Goal: Task Accomplishment & Management: Manage account settings

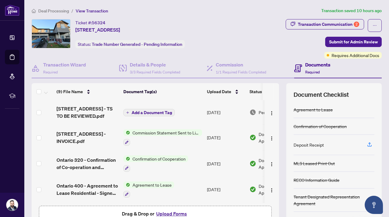
click at [134, 114] on span "Add a Document Tag" at bounding box center [152, 113] width 40 height 4
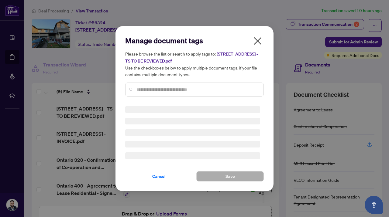
click at [258, 51] on span "[STREET_ADDRESS] - TS TO BE REVIEWED.pdf" at bounding box center [191, 57] width 133 height 12
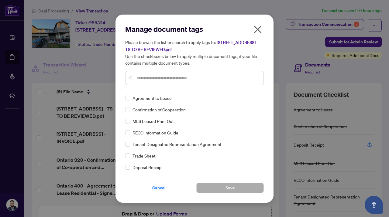
click at [257, 30] on icon "close" at bounding box center [258, 30] width 8 height 8
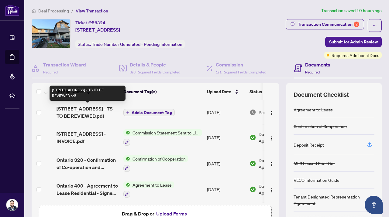
click at [85, 115] on span "[STREET_ADDRESS] - TS TO BE REVIEWED.pdf" at bounding box center [88, 112] width 62 height 15
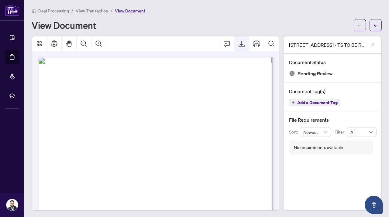
click at [241, 44] on icon "Export" at bounding box center [241, 44] width 6 height 6
click at [347, 187] on div "[STREET_ADDRESS] - TS TO BE REVIEWED.pdf Document Status Pending Review Documen…" at bounding box center [333, 123] width 98 height 175
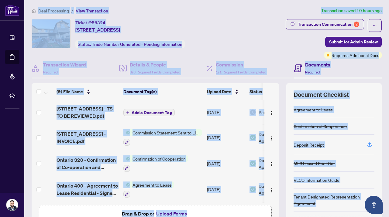
click at [190, 100] on td "Add a Document Tag" at bounding box center [163, 112] width 84 height 24
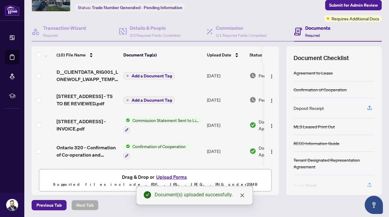
click at [151, 74] on span "Add a Document Tag" at bounding box center [152, 76] width 40 height 4
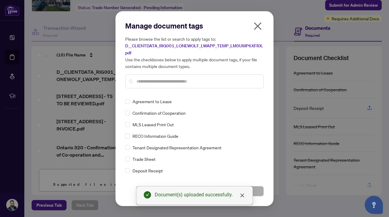
click at [152, 94] on div "Manage document tags Please browse the list or search to apply tags to: D__CLIE…" at bounding box center [194, 109] width 139 height 176
click at [161, 78] on input "text" at bounding box center [197, 81] width 122 height 7
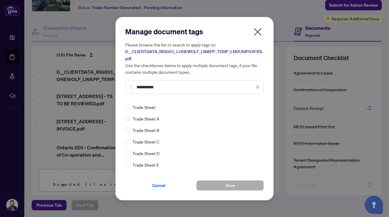
type input "**********"
click at [151, 108] on span "Trade Sheet" at bounding box center [143, 107] width 23 height 7
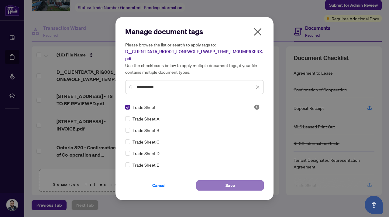
click at [229, 186] on span "Save" at bounding box center [229, 186] width 9 height 10
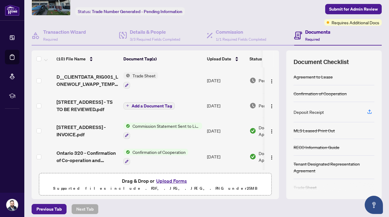
scroll to position [37, 0]
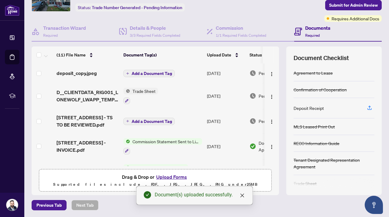
click at [152, 73] on span "Add a Document Tag" at bounding box center [152, 73] width 40 height 4
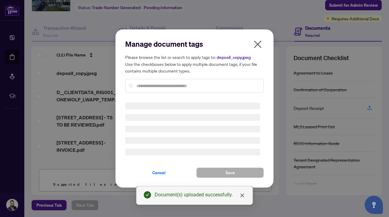
click at [152, 87] on div "Manage document tags Please browse the list or search to apply tags to: deposit…" at bounding box center [194, 108] width 139 height 139
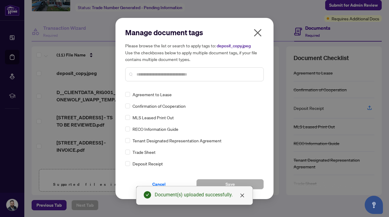
click at [162, 73] on input "text" at bounding box center [197, 74] width 122 height 7
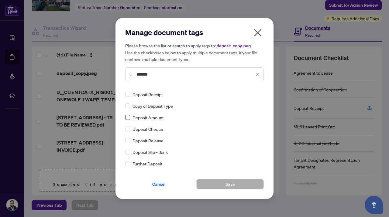
type input "*******"
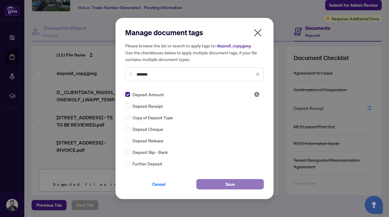
click at [221, 183] on button "Save" at bounding box center [229, 184] width 67 height 10
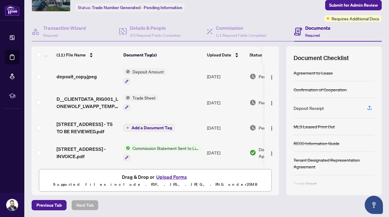
scroll to position [0, 0]
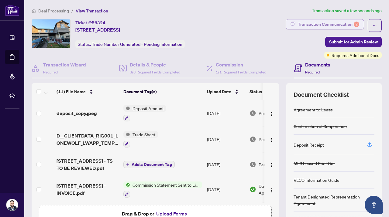
click at [330, 22] on div "Transaction Communication 2" at bounding box center [328, 24] width 61 height 10
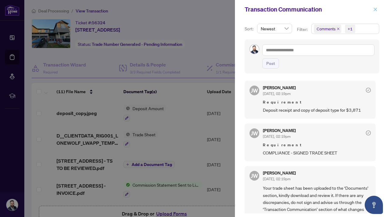
click at [374, 9] on icon "close" at bounding box center [375, 9] width 3 height 3
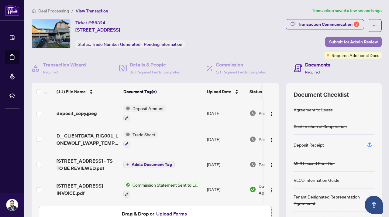
click at [344, 43] on span "Submit for Admin Review" at bounding box center [353, 42] width 49 height 10
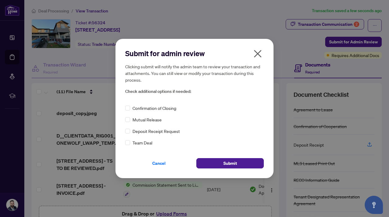
click at [131, 132] on div "Deposit Receipt Request" at bounding box center [194, 131] width 139 height 7
click at [236, 164] on span "Submit" at bounding box center [230, 164] width 14 height 10
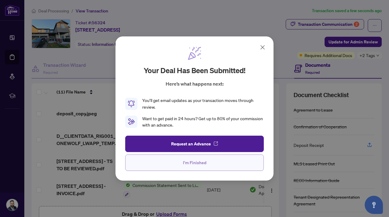
click at [197, 164] on span "I'm Finished" at bounding box center [194, 163] width 23 height 10
